Goal: Information Seeking & Learning: Learn about a topic

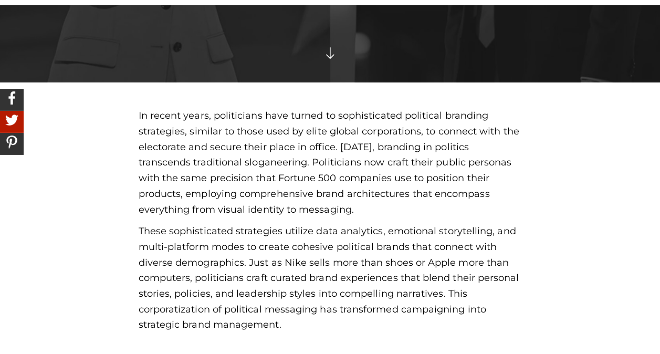
scroll to position [367, 0]
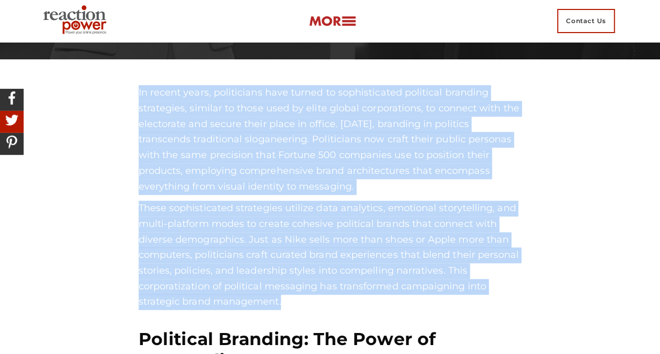
drag, startPoint x: 140, startPoint y: 95, endPoint x: 327, endPoint y: 296, distance: 274.5
click at [327, 296] on div "In recent years, politicians have turned to sophisticated political branding st…" at bounding box center [330, 197] width 383 height 225
copy div "In recent years, politicians have turned to sophisticated political branding st…"
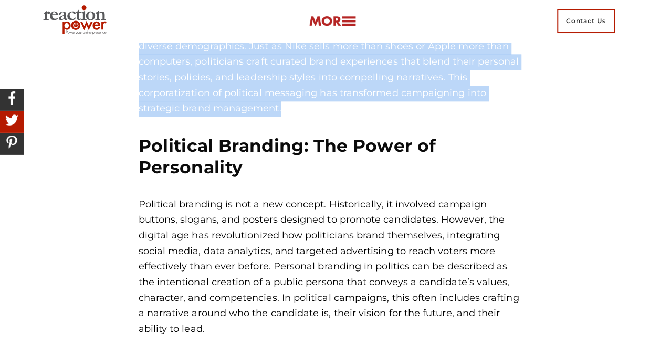
scroll to position [577, 0]
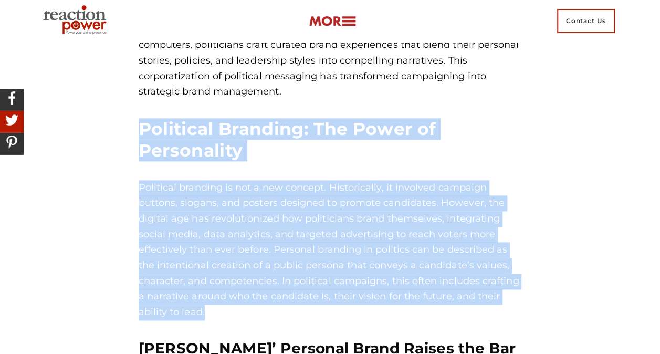
drag, startPoint x: 150, startPoint y: 130, endPoint x: 236, endPoint y: 311, distance: 200.8
drag, startPoint x: 236, startPoint y: 311, endPoint x: 187, endPoint y: 245, distance: 83.0
copy div "Political Branding: The Power of Personality Political branding is not a new co…"
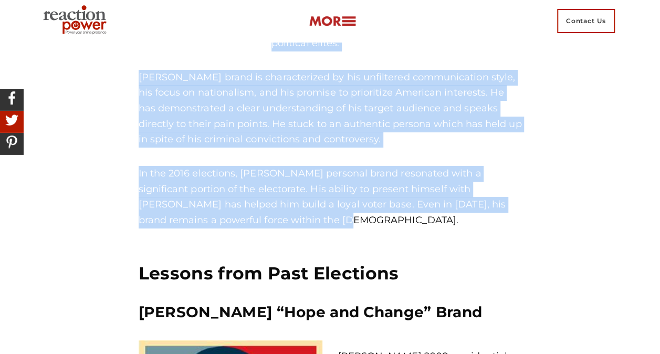
scroll to position [1942, 0]
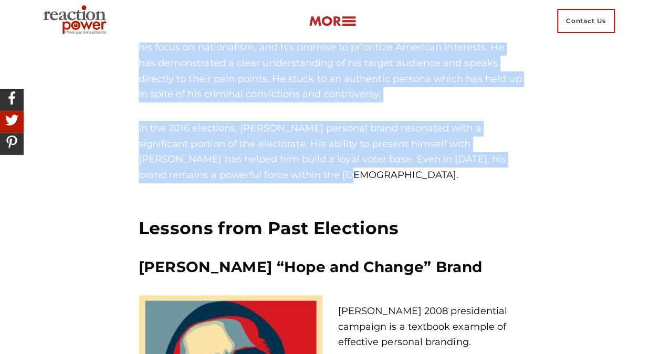
drag, startPoint x: 147, startPoint y: 113, endPoint x: 343, endPoint y: 175, distance: 205.2
drag, startPoint x: 343, startPoint y: 175, endPoint x: 250, endPoint y: 127, distance: 104.0
copy div "[PERSON_NAME] Populist Personal Brand [PERSON_NAME] personal brand is a [PERSON…"
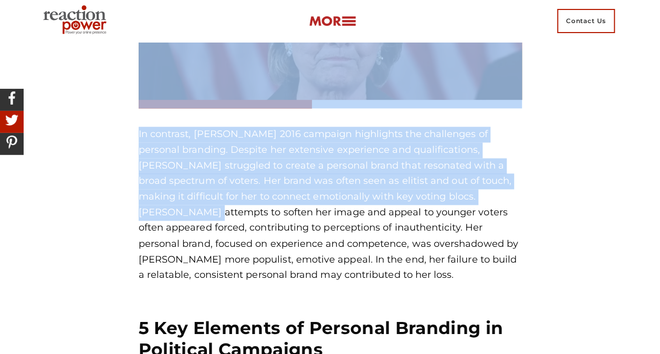
scroll to position [2887, 0]
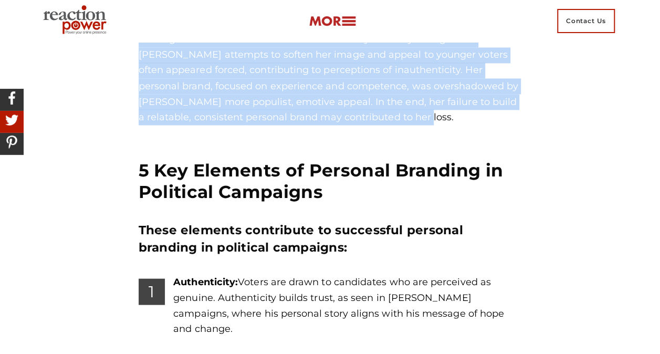
drag, startPoint x: 132, startPoint y: 104, endPoint x: 389, endPoint y: 118, distance: 257.6
copy div "Loremip dolo Sita Consectet Adipis Elits’d “Eius tem Incidi” Utlab Etdolo Magna…"
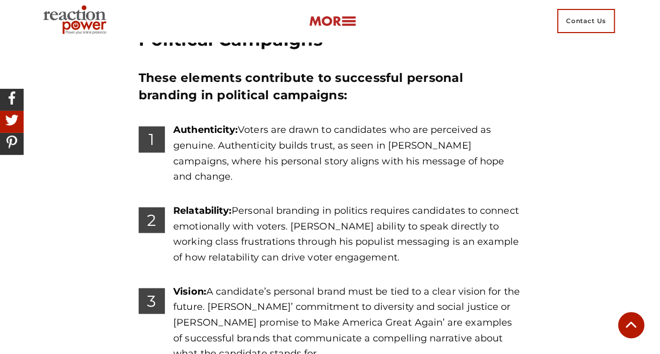
scroll to position [2992, 0]
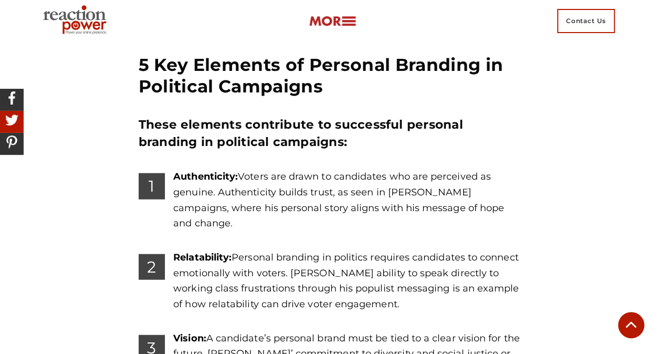
drag, startPoint x: 504, startPoint y: 185, endPoint x: 135, endPoint y: 57, distance: 390.2
click at [135, 57] on div "5 Key Elements of Personal Branding in Political Campaigns These elements contr…" at bounding box center [330, 313] width 399 height 550
copy div "4 Lor Ipsumdol si Ametcons Adipisci el Seddoeius Temporinc Utlab etdolore magna…"
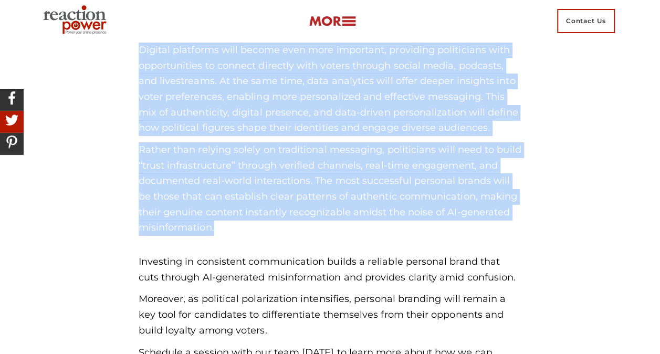
scroll to position [3885, 0]
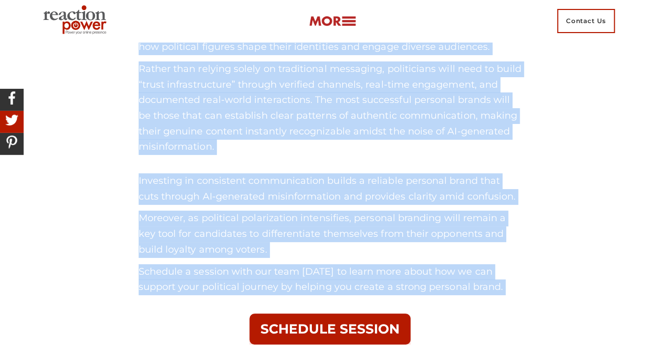
drag, startPoint x: 142, startPoint y: 73, endPoint x: 525, endPoint y: 266, distance: 429.0
click at [525, 266] on div "The Future of Personal Branding in Politics The future of personal branding in …" at bounding box center [330, 29] width 399 height 667
copy article "Lor Ipsumd si Ametcons Adipisci el Seddoeiu Tem incidi ut laboreet dolorema al …"
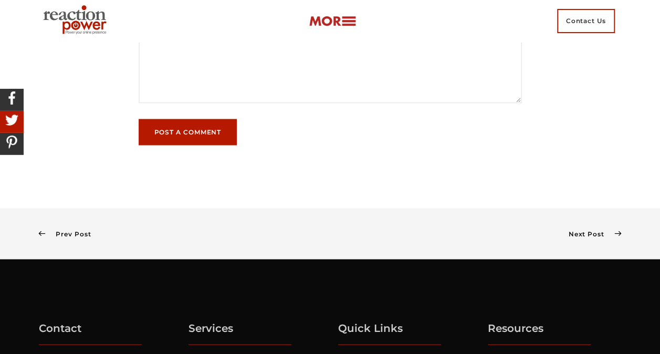
scroll to position [4888, 0]
